Goal: Task Accomplishment & Management: Use online tool/utility

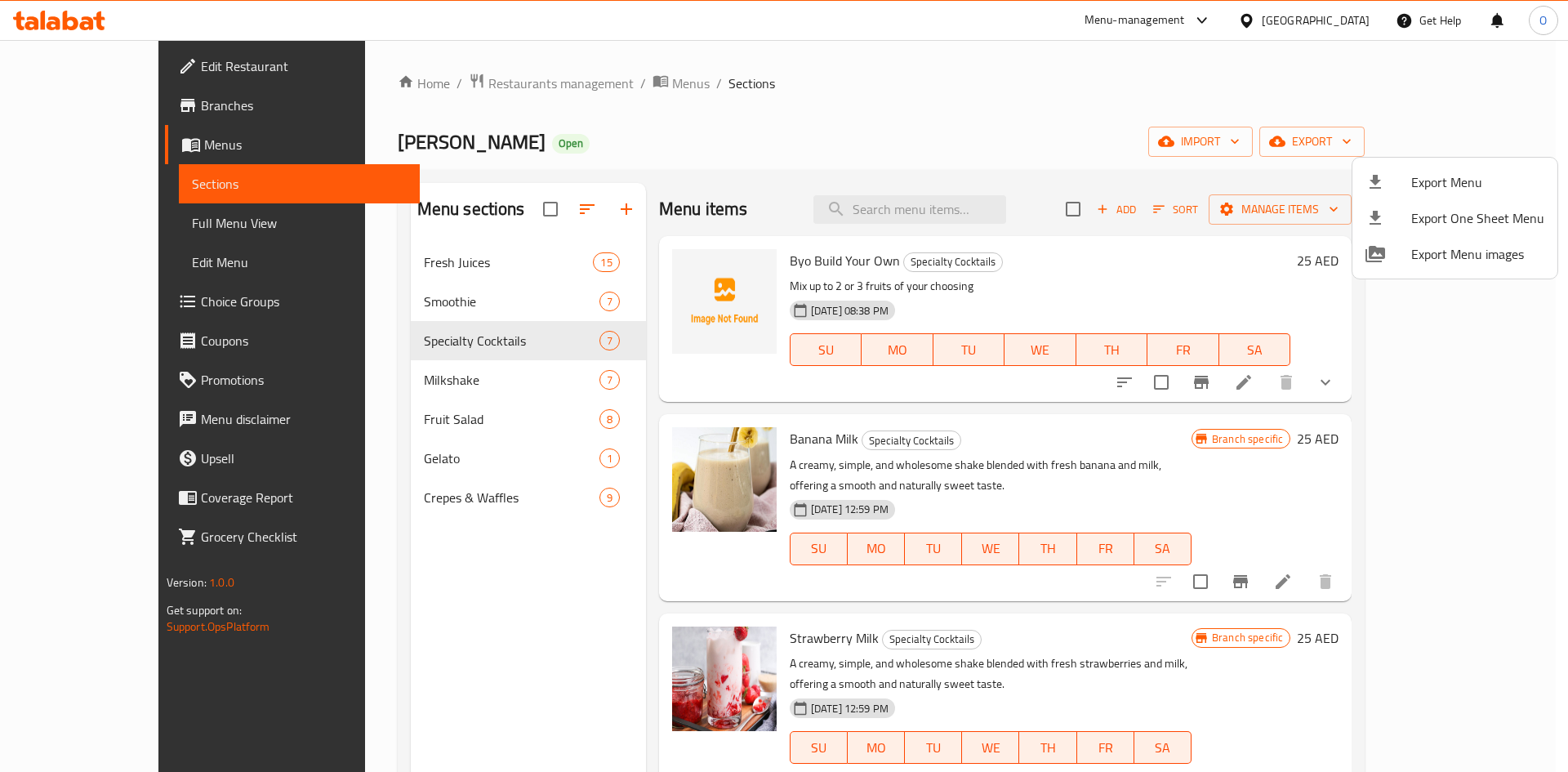
click at [1257, 6] on div at bounding box center [784, 386] width 1568 height 772
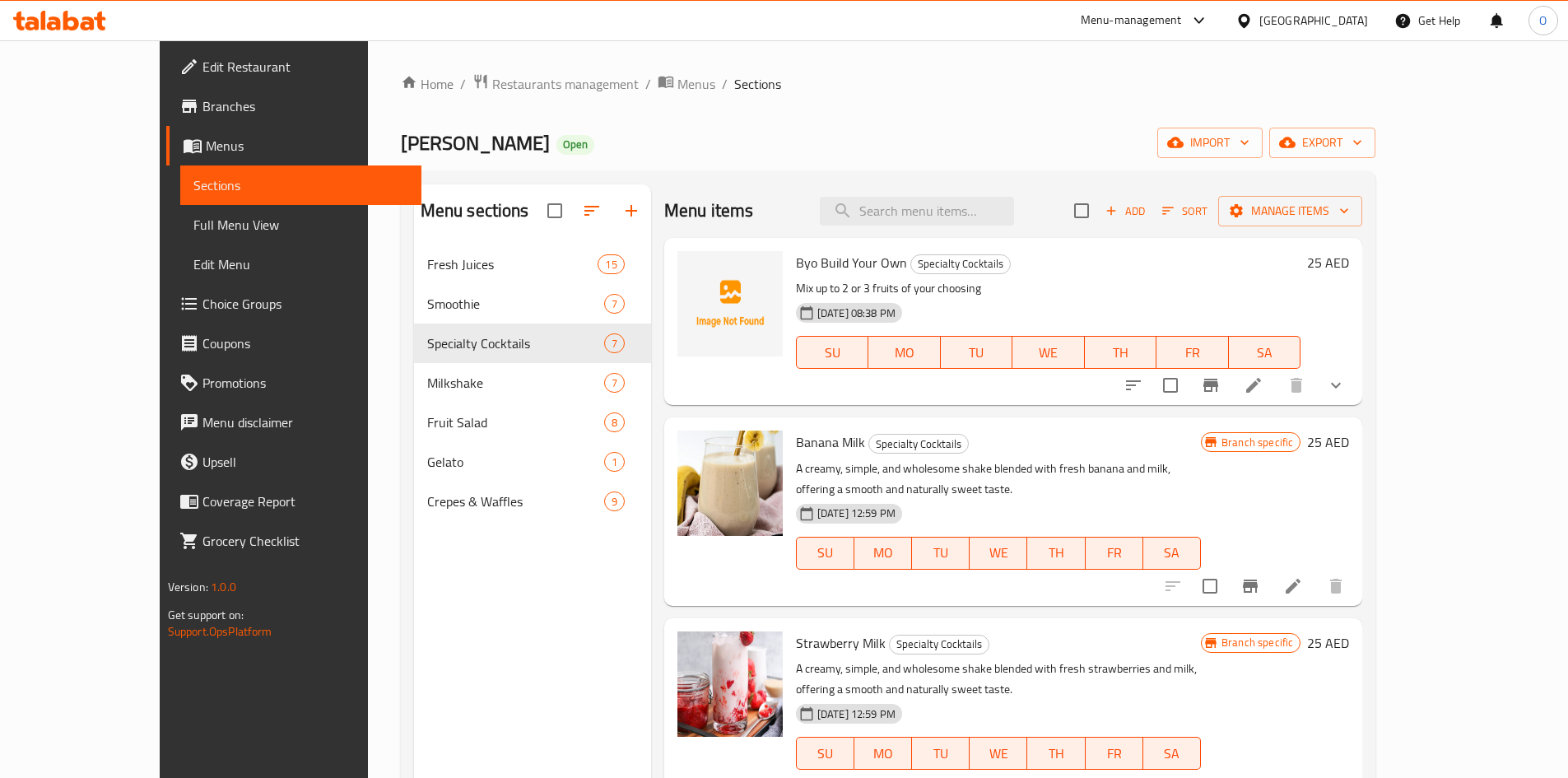
click at [1260, 24] on div "[GEOGRAPHIC_DATA]" at bounding box center [1314, 20] width 108 height 18
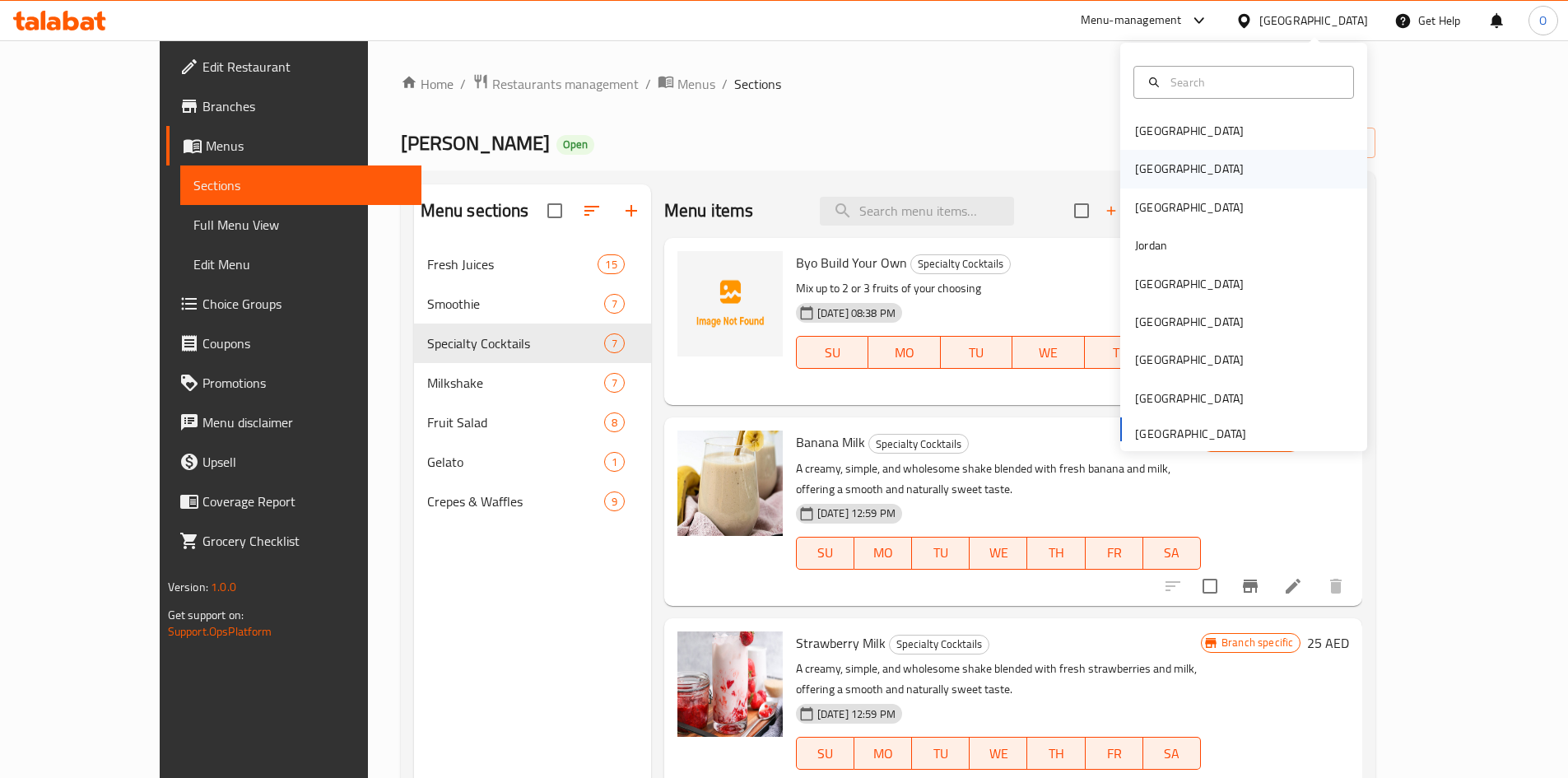
click at [1142, 173] on div "[GEOGRAPHIC_DATA]" at bounding box center [1189, 169] width 108 height 18
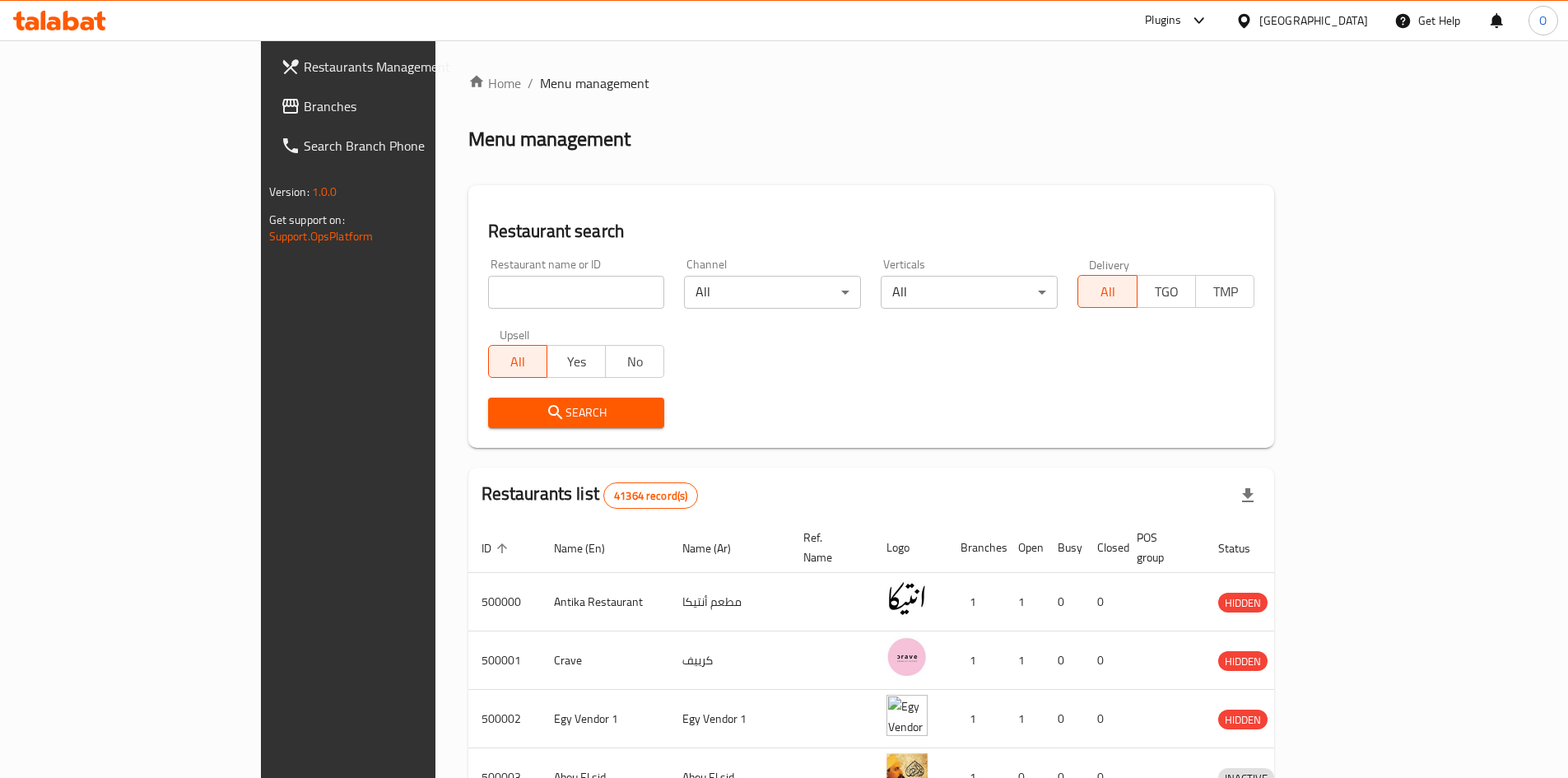
click at [488, 299] on input "search" at bounding box center [576, 292] width 177 height 33
paste input "704538"
type input "704538"
click at [546, 413] on icon "submit" at bounding box center [556, 412] width 20 height 20
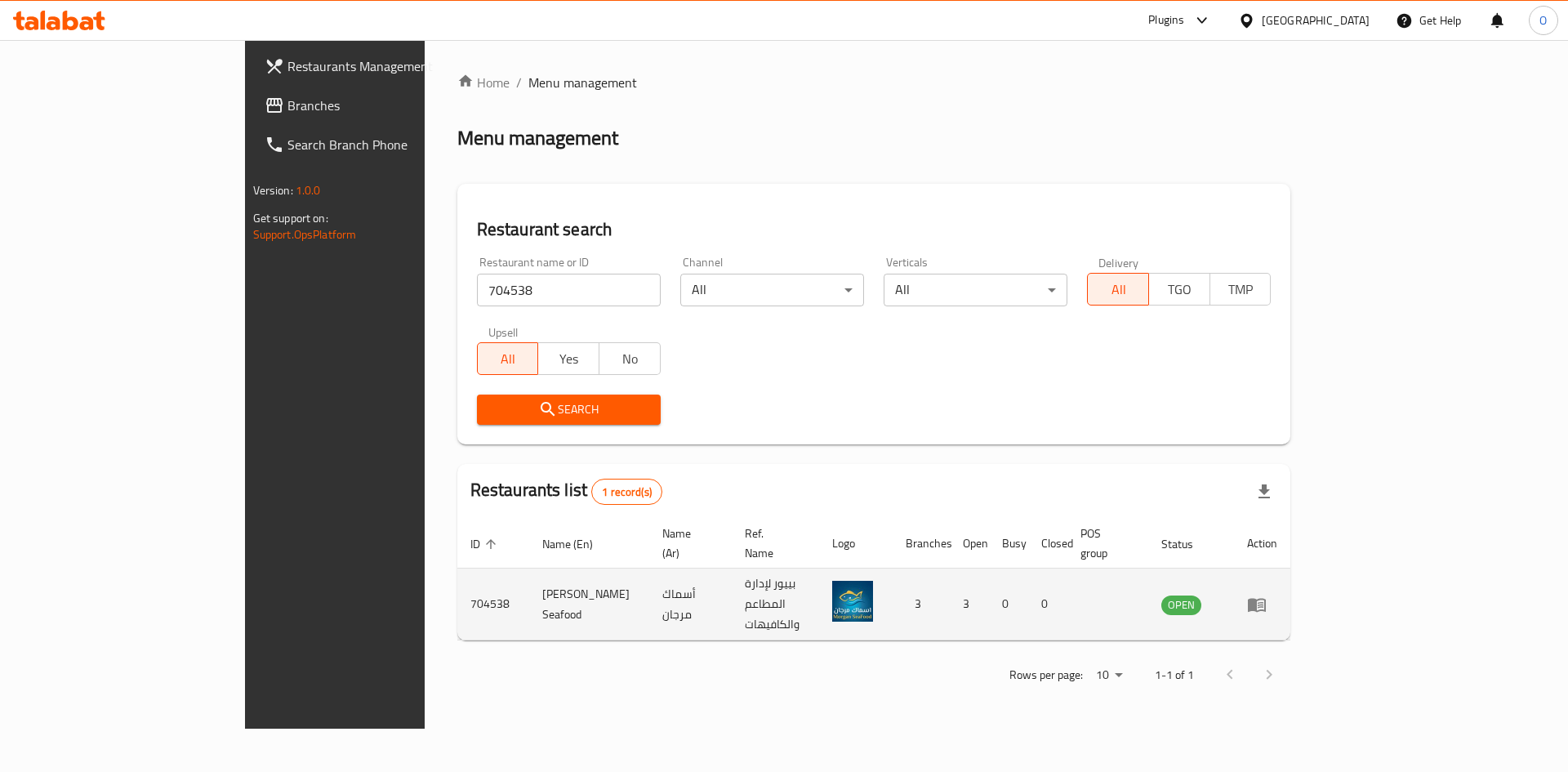
click at [1267, 594] on icon "enhanced table" at bounding box center [1257, 604] width 20 height 20
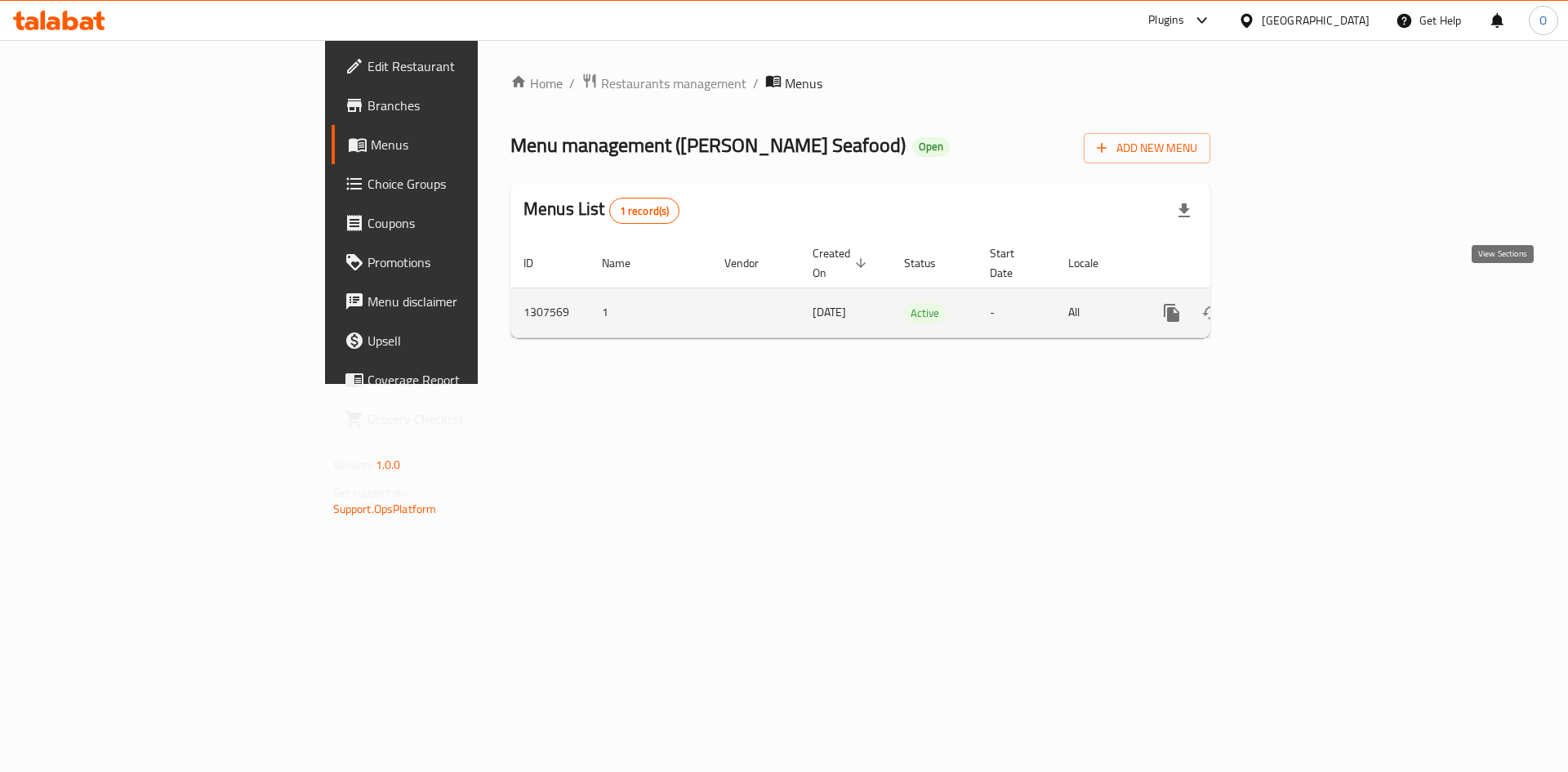
click at [1300, 303] on icon "enhanced table" at bounding box center [1290, 312] width 20 height 20
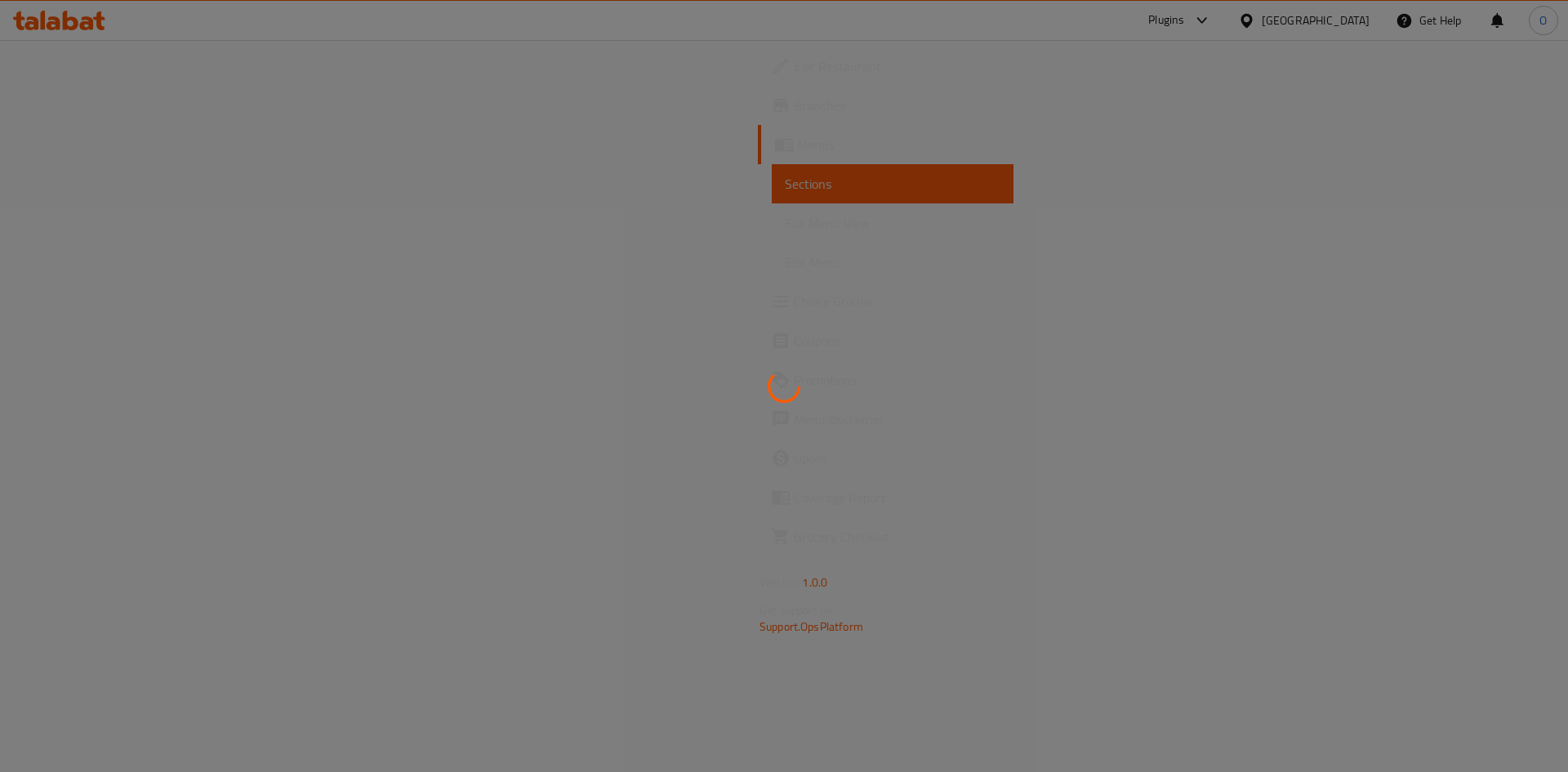
click at [794, 508] on span "Coverage Report" at bounding box center [897, 497] width 207 height 20
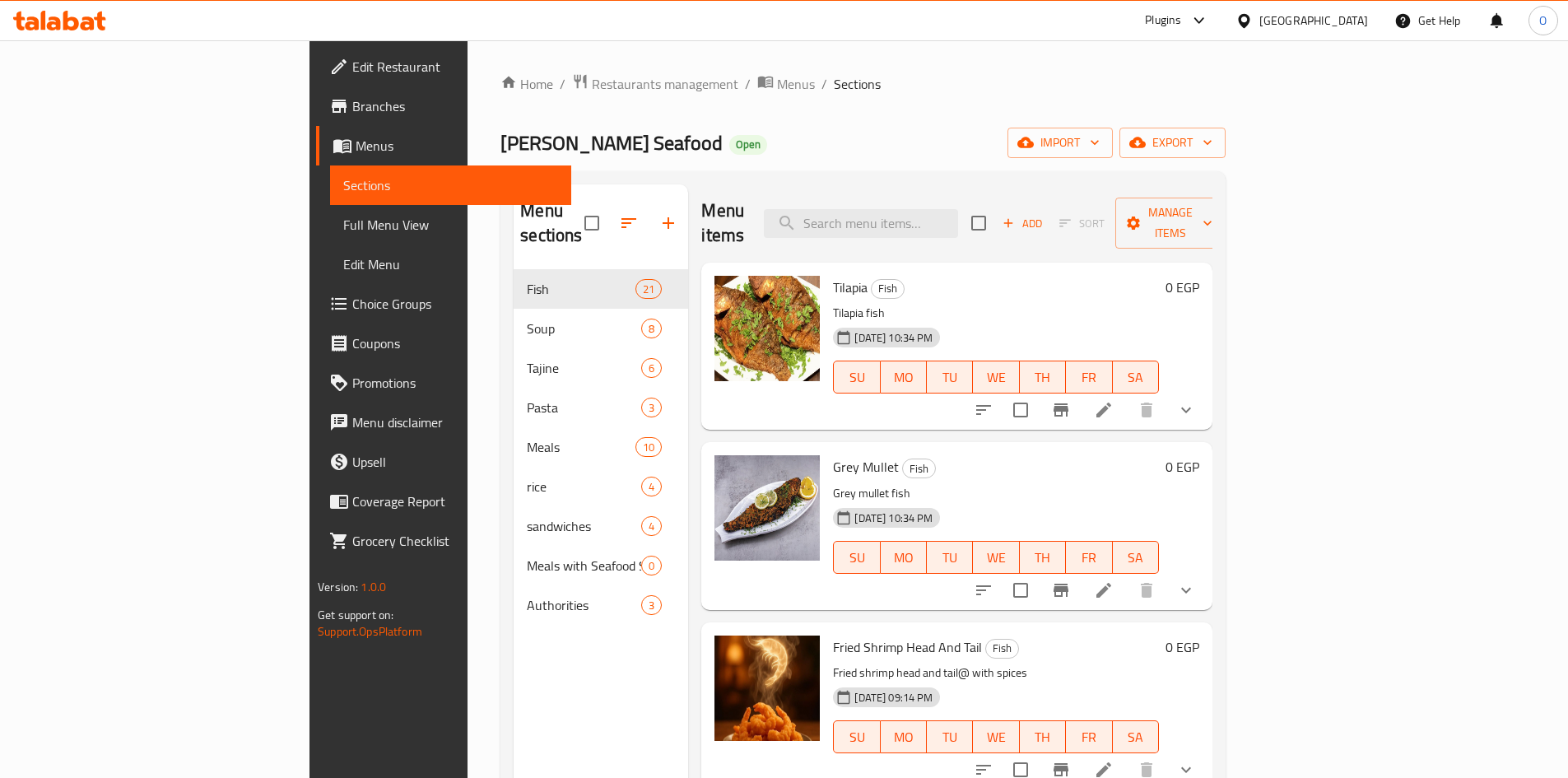
click at [352, 511] on span "Coverage Report" at bounding box center [455, 501] width 206 height 20
click at [352, 507] on span "Coverage Report" at bounding box center [455, 501] width 206 height 20
